Goal: Information Seeking & Learning: Learn about a topic

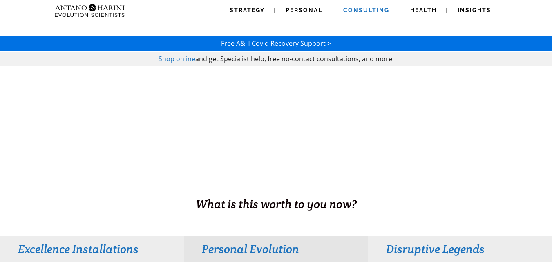
click at [367, 10] on span "Consulting" at bounding box center [366, 10] width 46 height 7
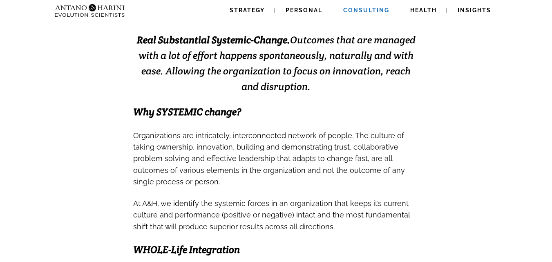
scroll to position [220, 0]
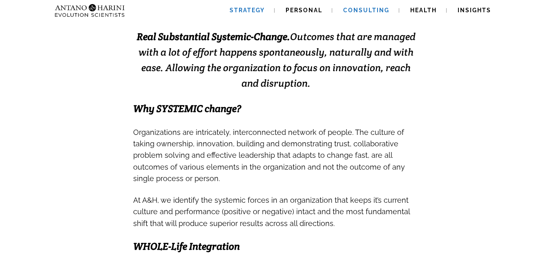
click at [262, 6] on link "Strategy" at bounding box center [247, 10] width 55 height 21
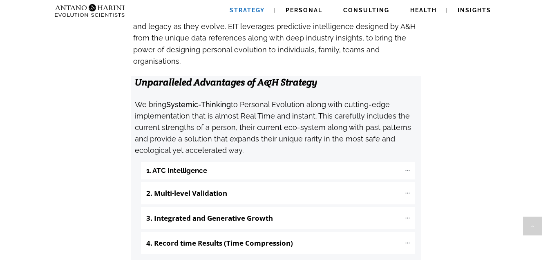
scroll to position [837, 0]
